Goal: Task Accomplishment & Management: Manage account settings

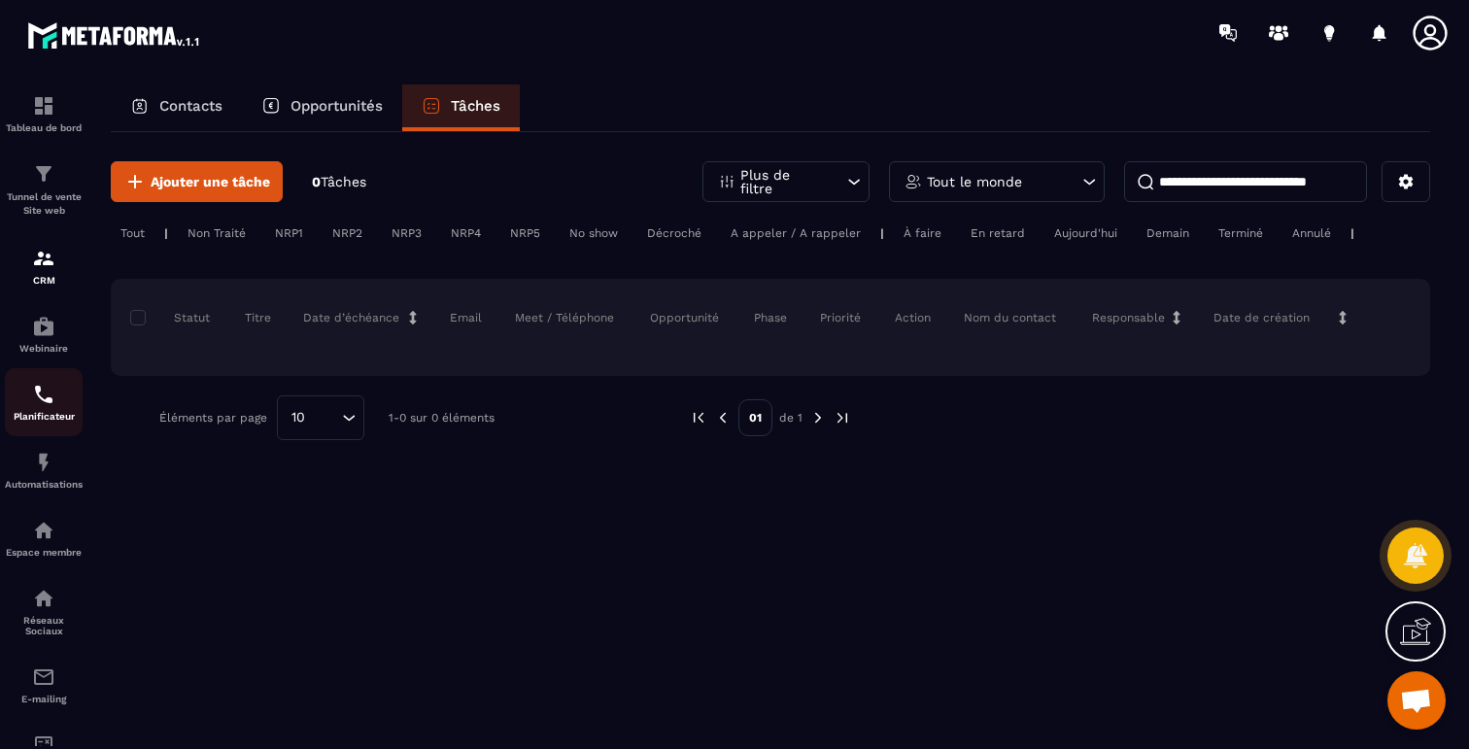
click at [33, 396] on img at bounding box center [43, 394] width 23 height 23
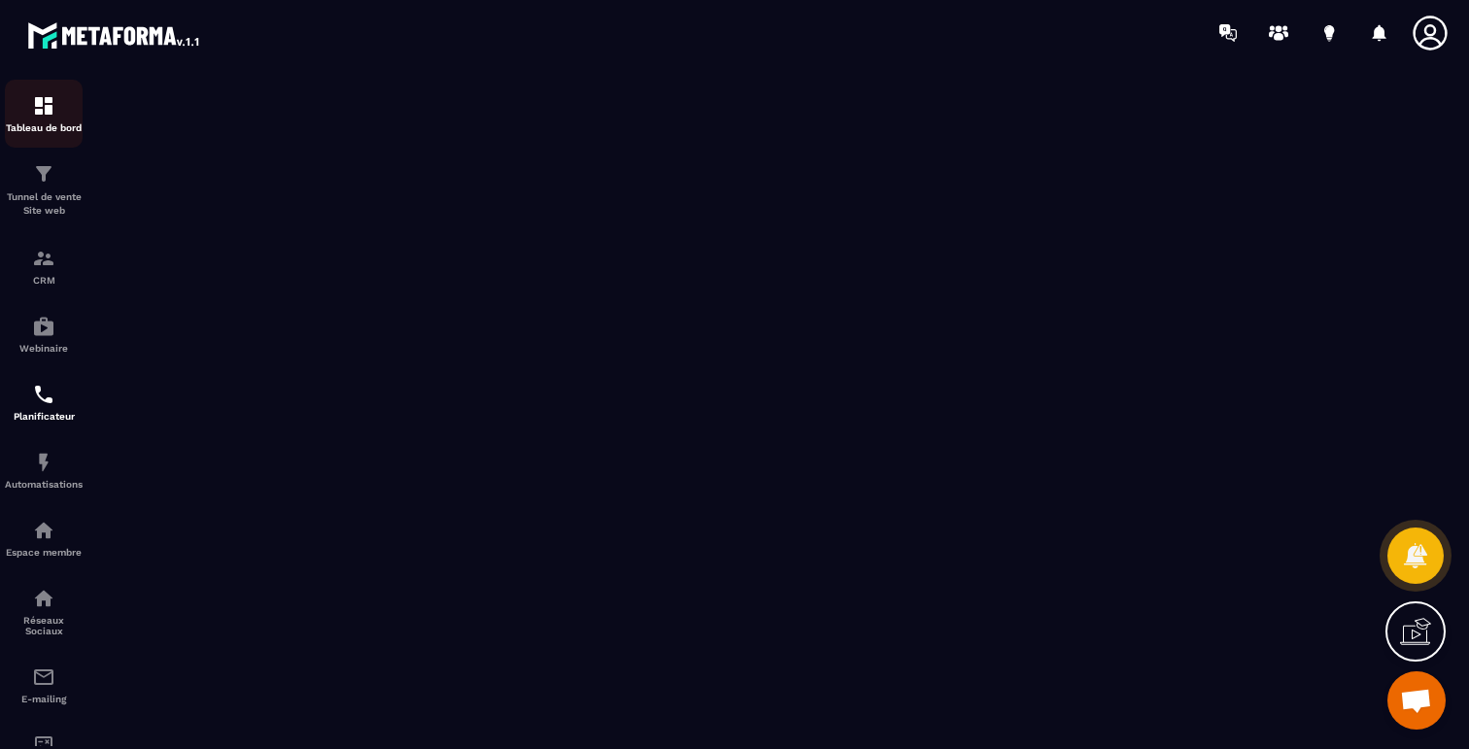
click at [46, 117] on img at bounding box center [43, 105] width 23 height 23
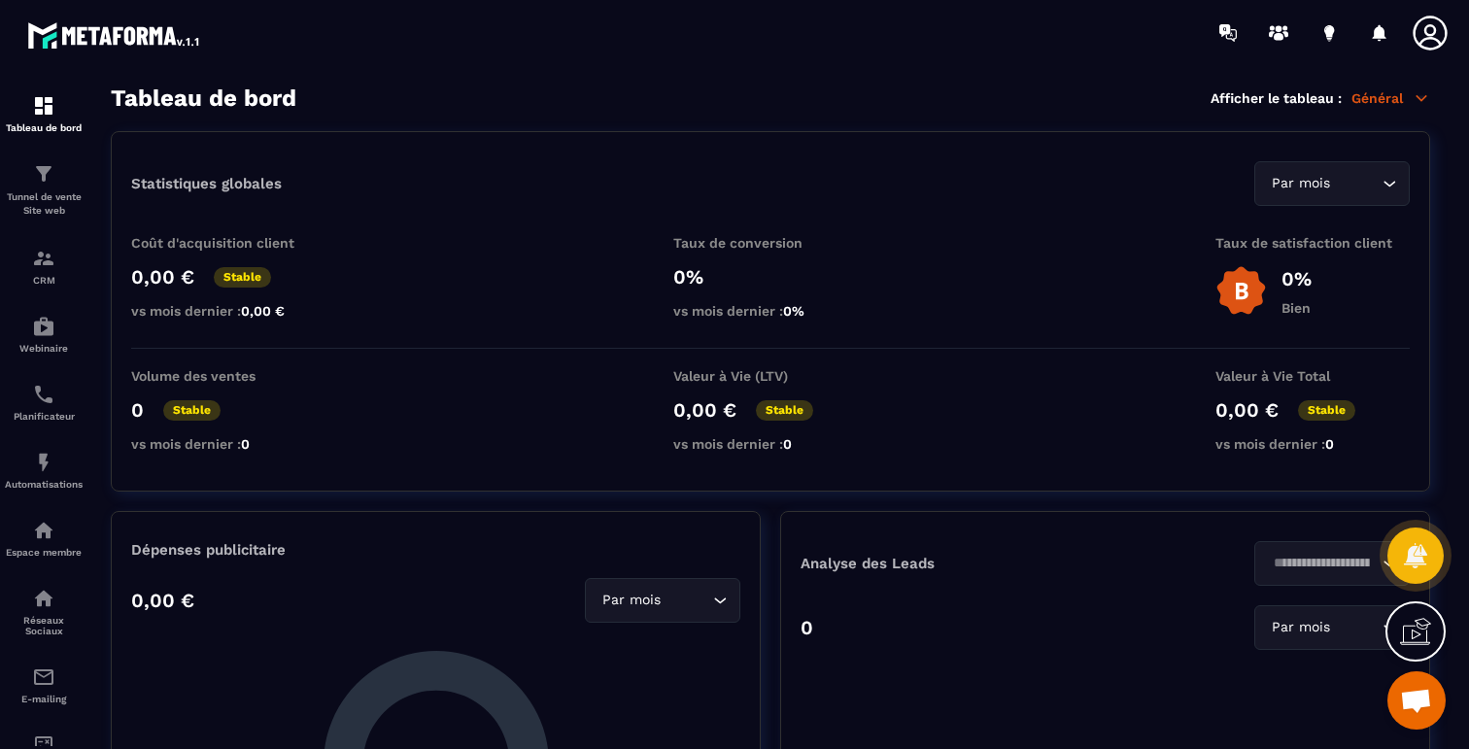
click at [1423, 38] on icon at bounding box center [1430, 33] width 34 height 34
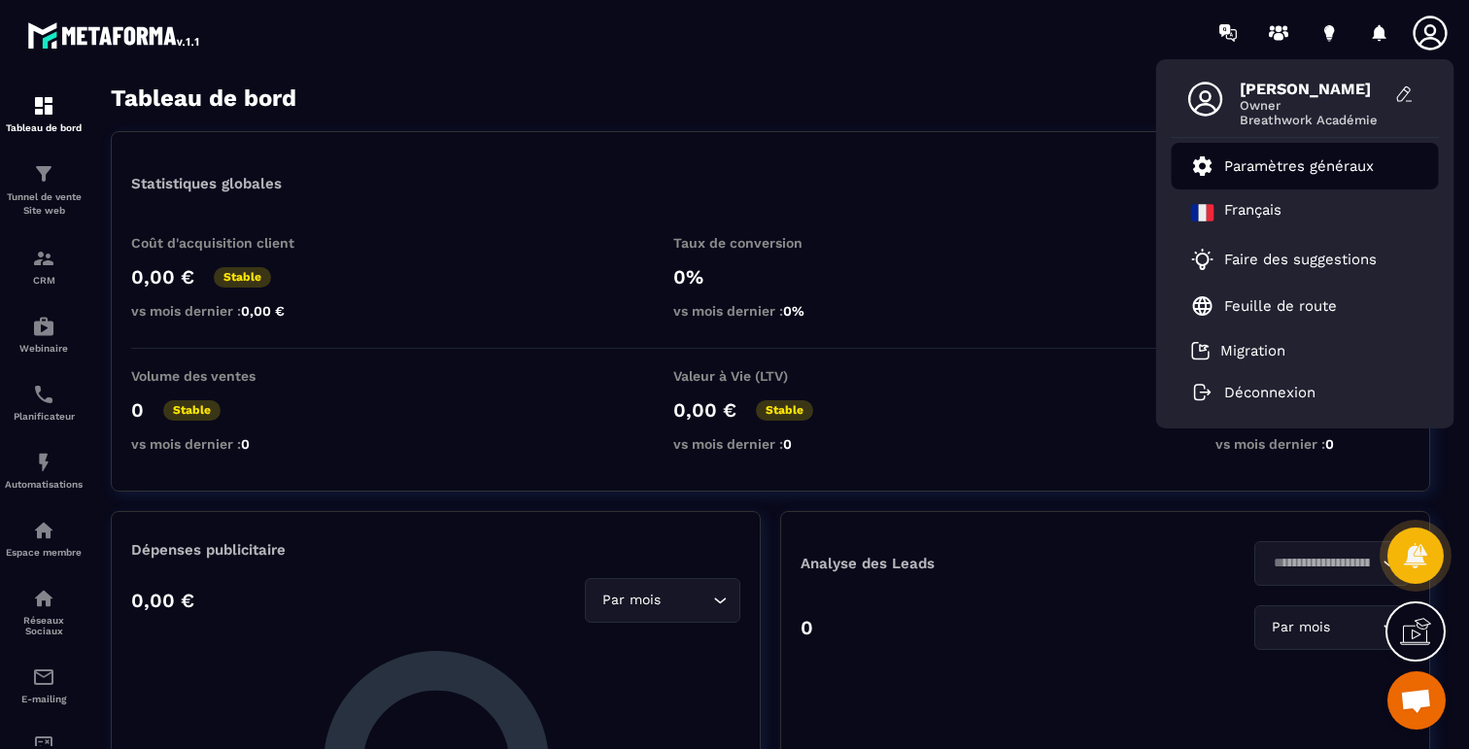
click at [1293, 167] on p "Paramètres généraux" at bounding box center [1299, 165] width 150 height 17
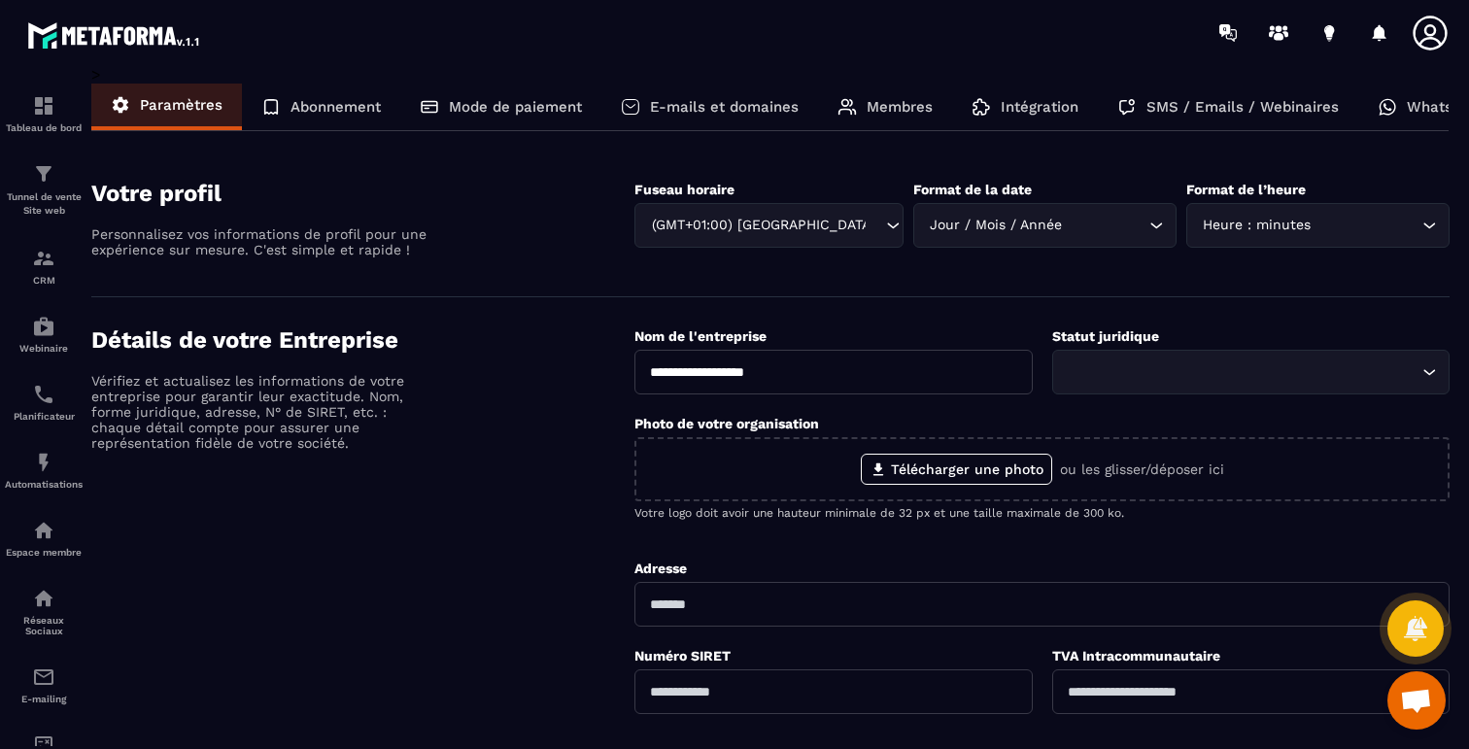
click at [753, 101] on p "E-mails et domaines" at bounding box center [724, 106] width 149 height 17
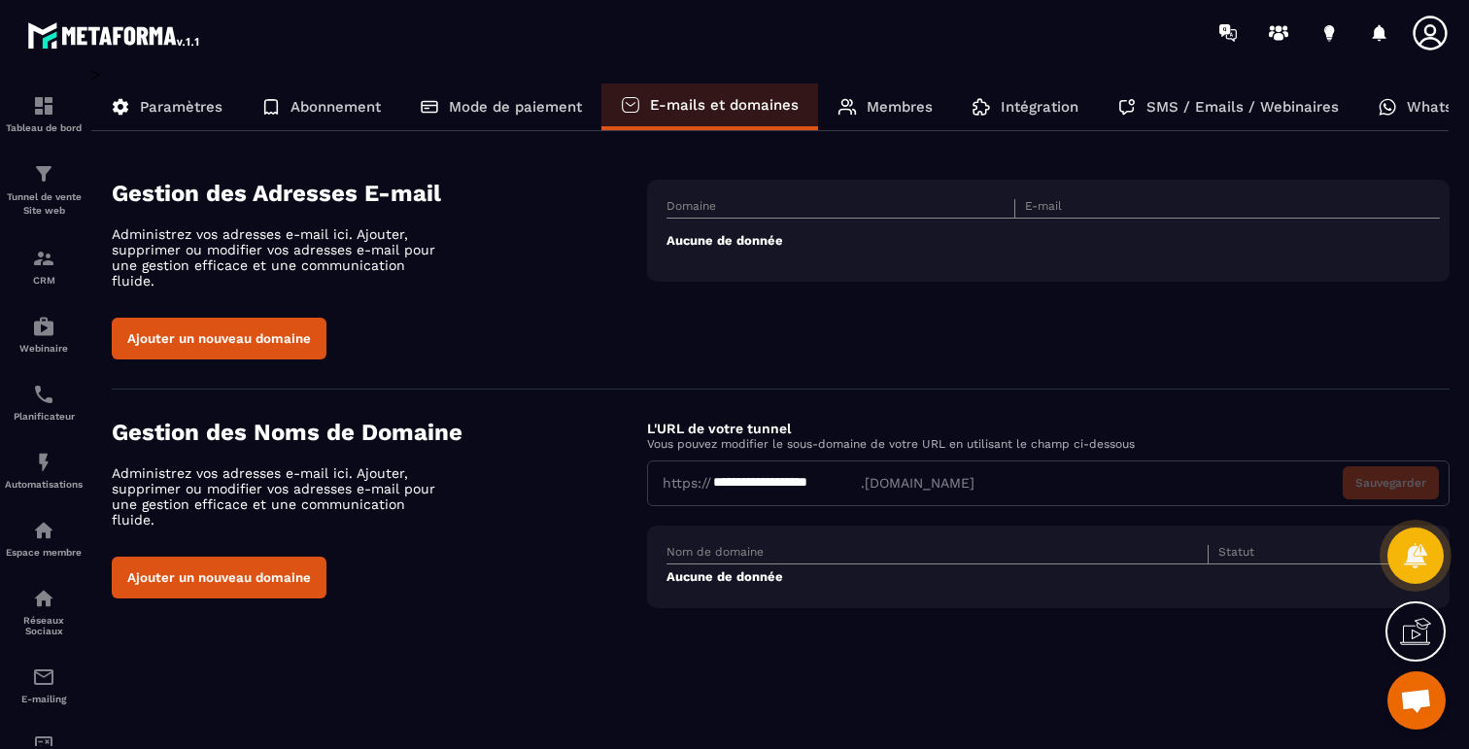
click at [222, 319] on button "Ajouter un nouveau domaine" at bounding box center [219, 339] width 215 height 42
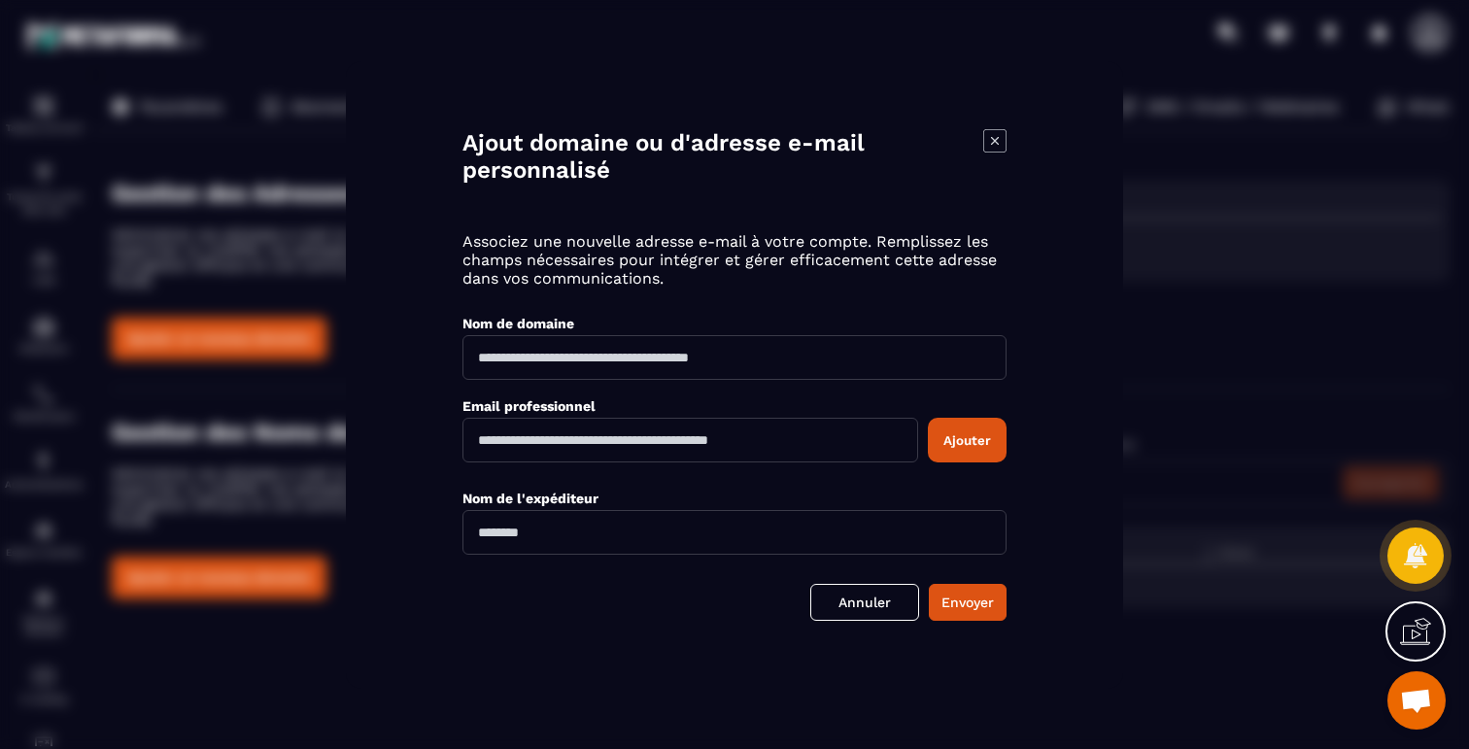
click at [1000, 151] on icon "Modal window" at bounding box center [994, 140] width 22 height 22
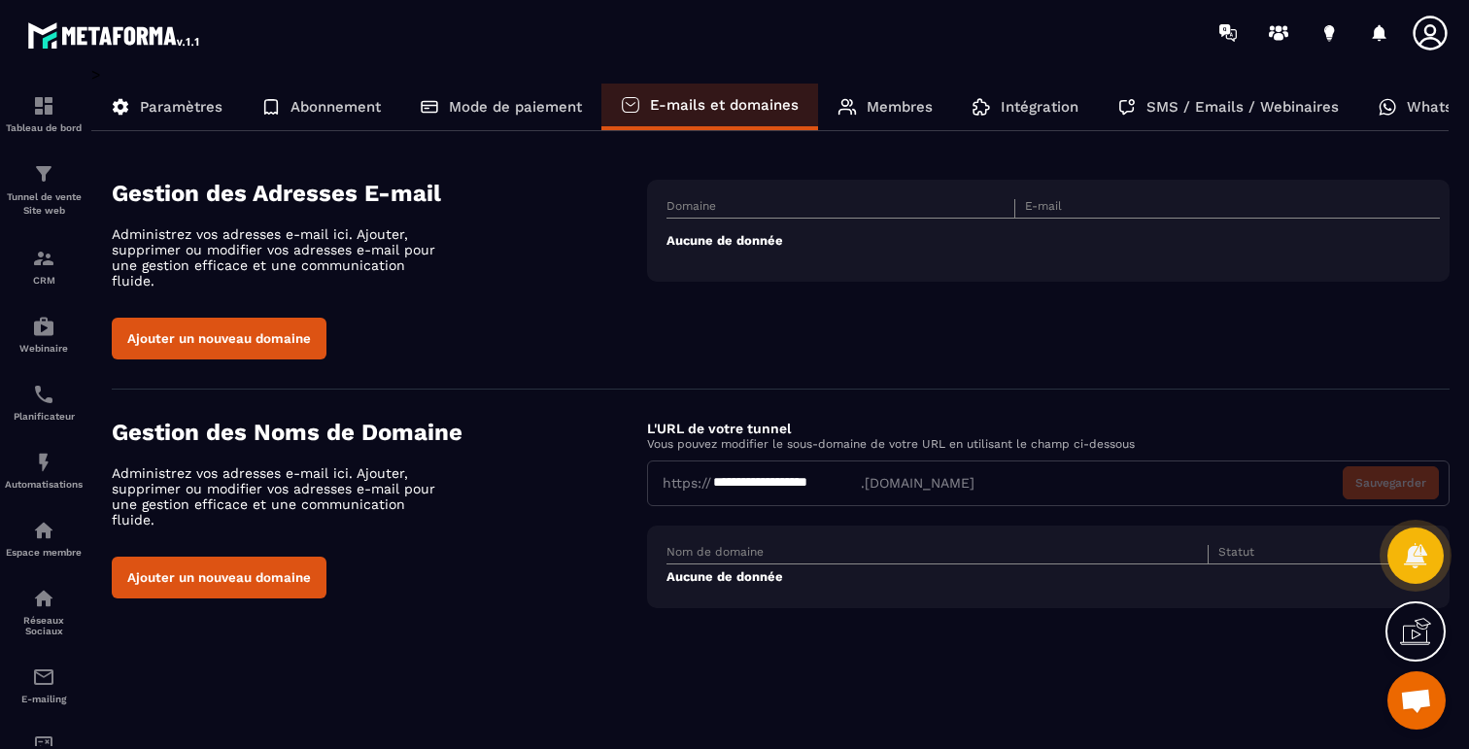
click at [244, 557] on button "Ajouter un nouveau domaine" at bounding box center [219, 578] width 215 height 42
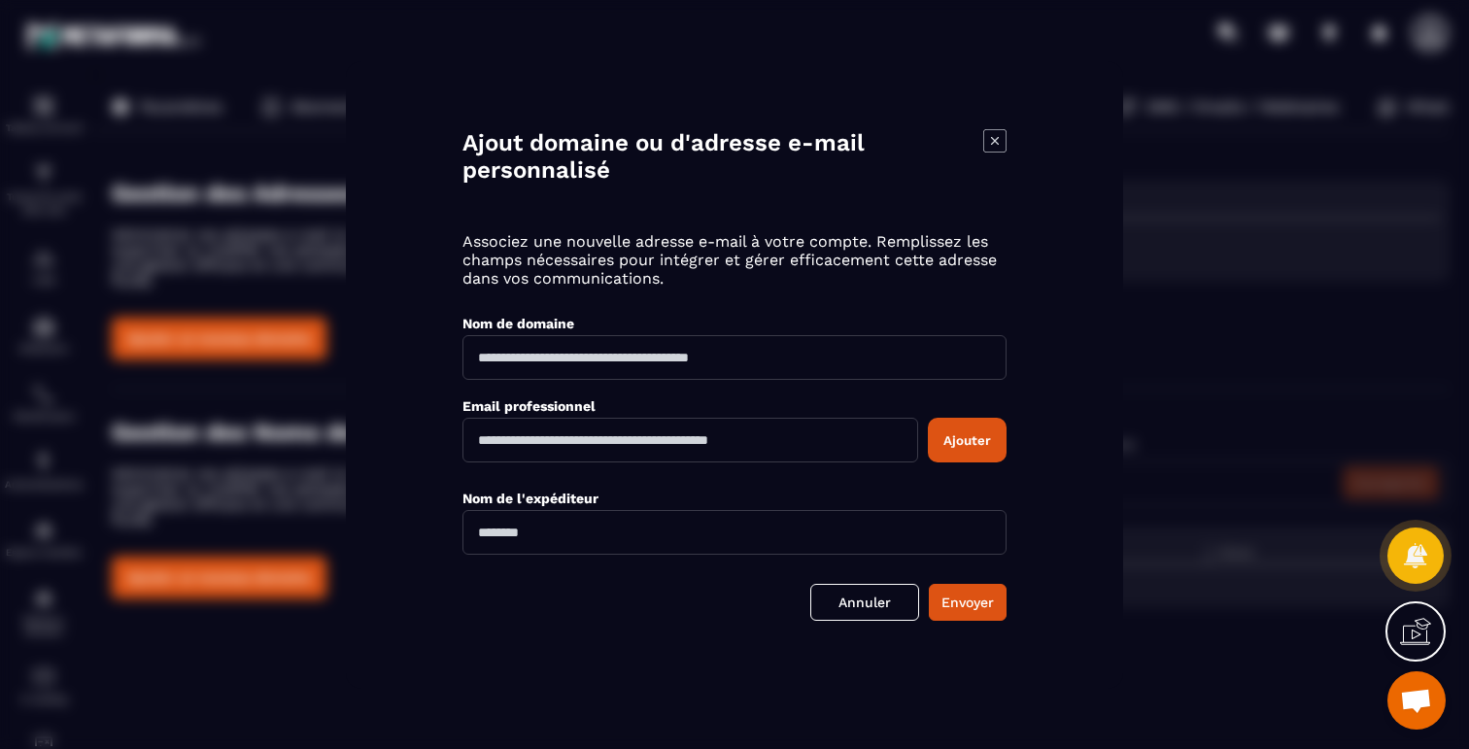
click at [996, 141] on icon "Modal window" at bounding box center [995, 140] width 8 height 8
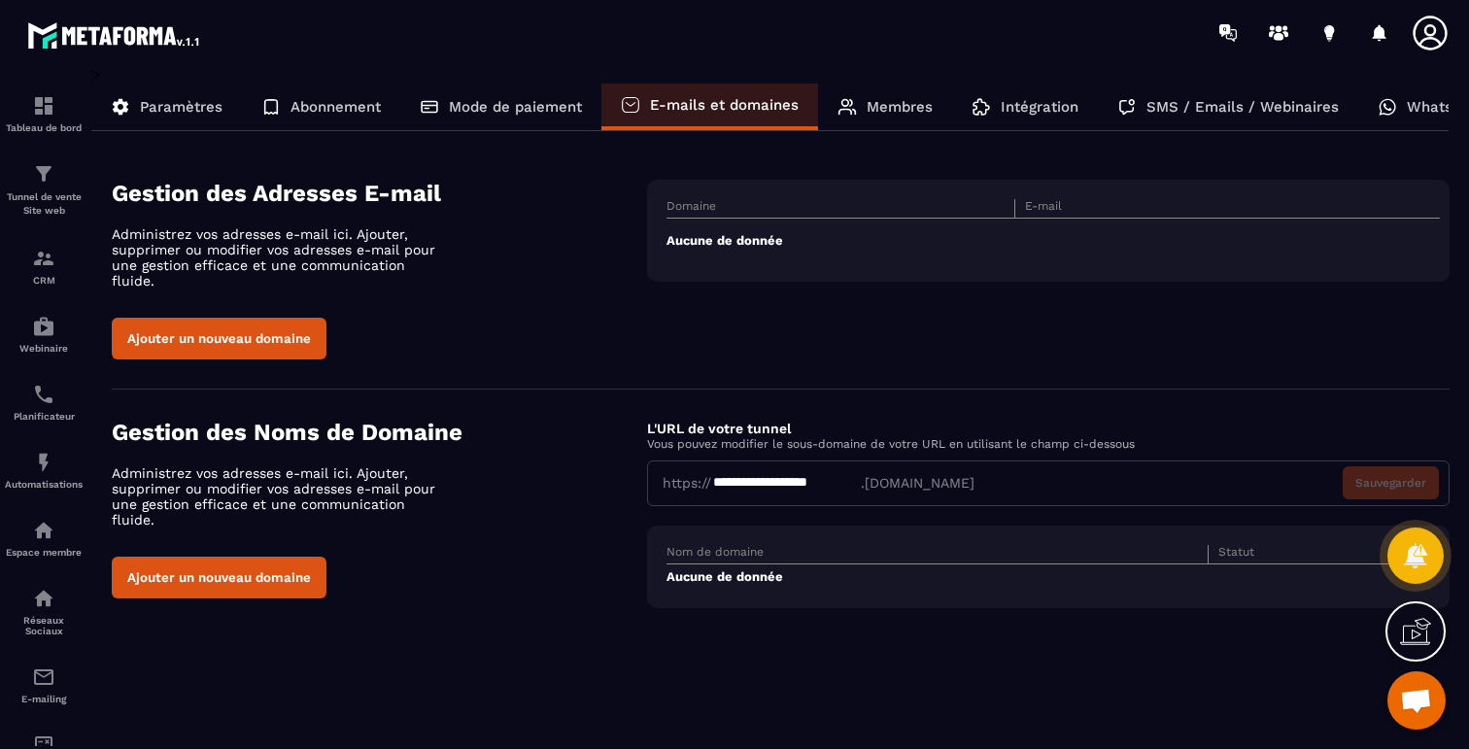
click at [894, 99] on p "Membres" at bounding box center [900, 106] width 66 height 17
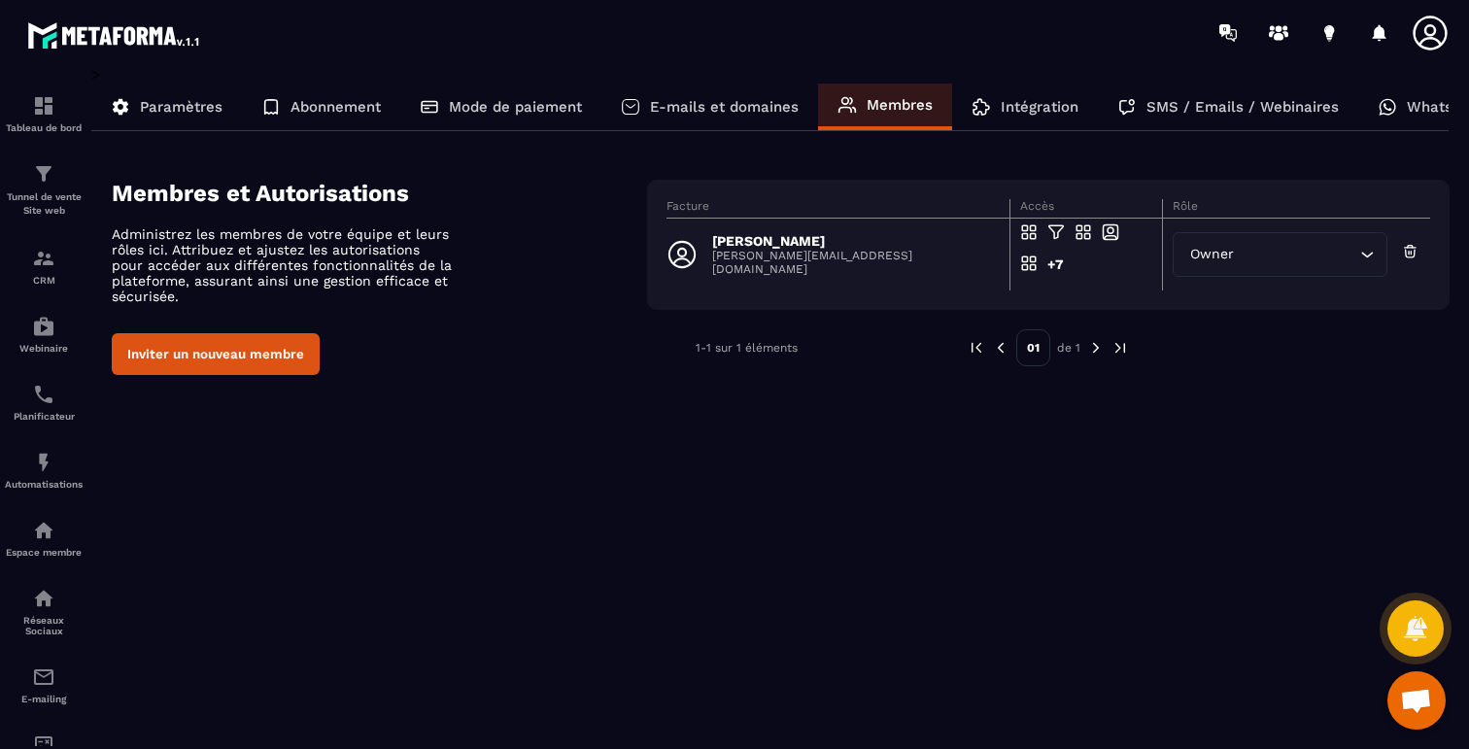
click at [1044, 111] on p "Intégration" at bounding box center [1040, 106] width 78 height 17
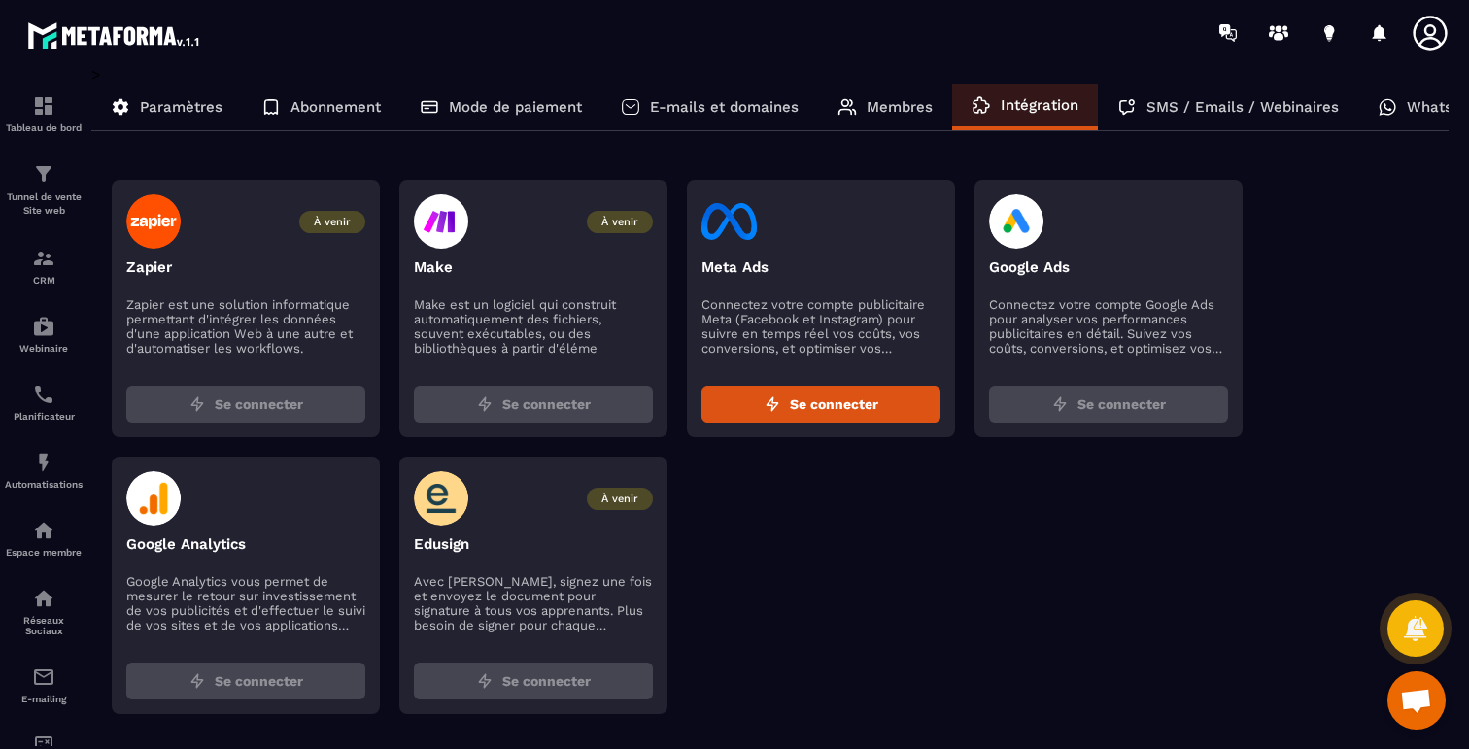
click at [1181, 102] on p "SMS / Emails / Webinaires" at bounding box center [1242, 106] width 192 height 17
